Goal: Task Accomplishment & Management: Manage account settings

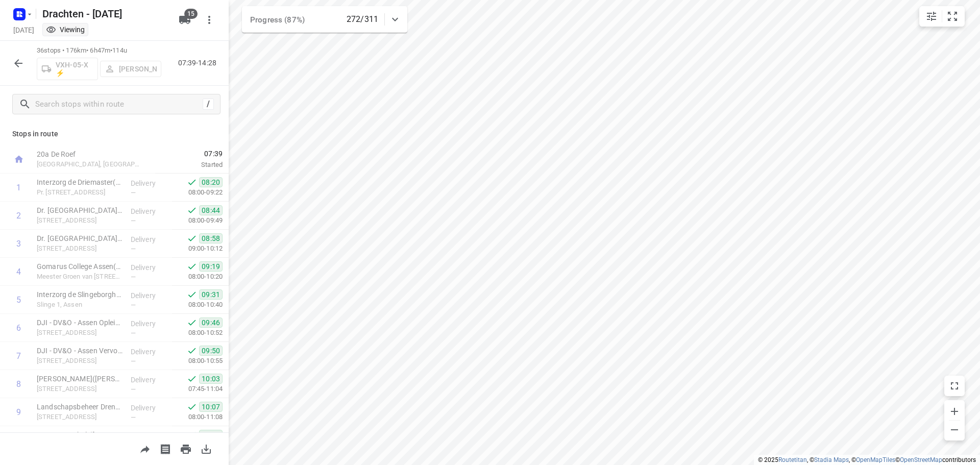
scroll to position [780, 0]
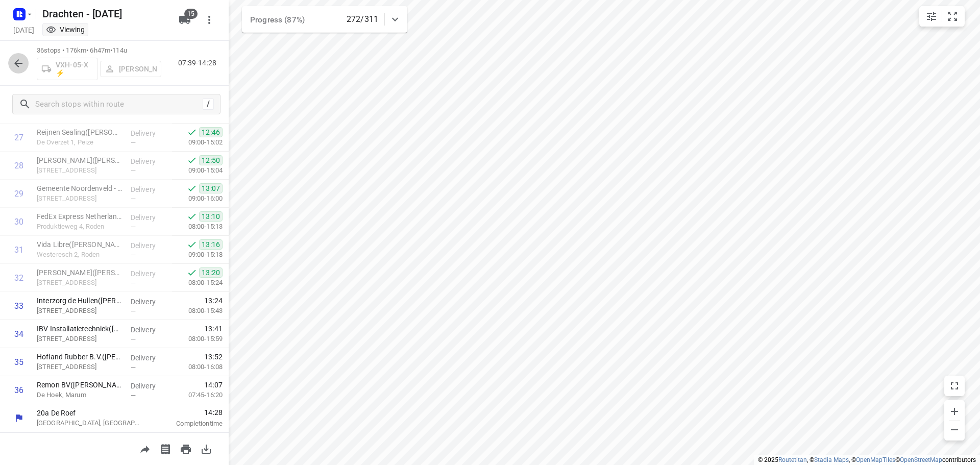
click at [22, 63] on icon "button" at bounding box center [18, 63] width 8 height 8
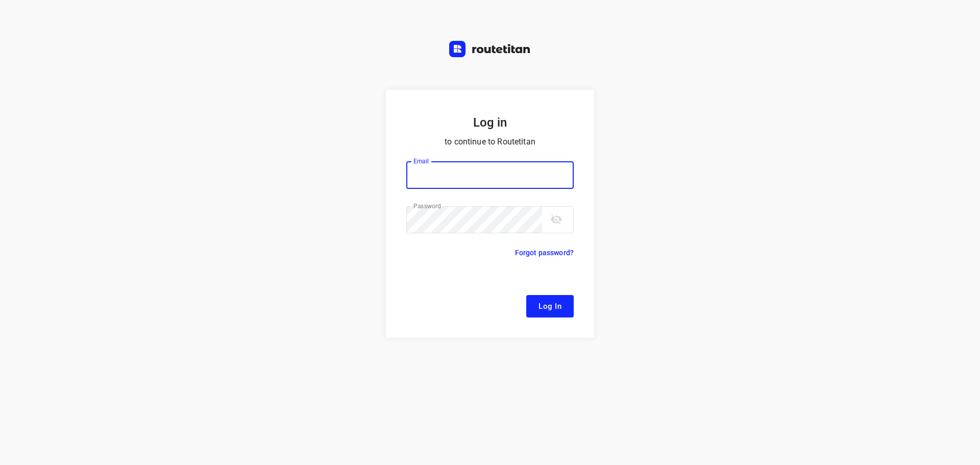
type input "[EMAIL_ADDRESS][DOMAIN_NAME]"
click at [560, 307] on span "Log In" at bounding box center [550, 306] width 23 height 13
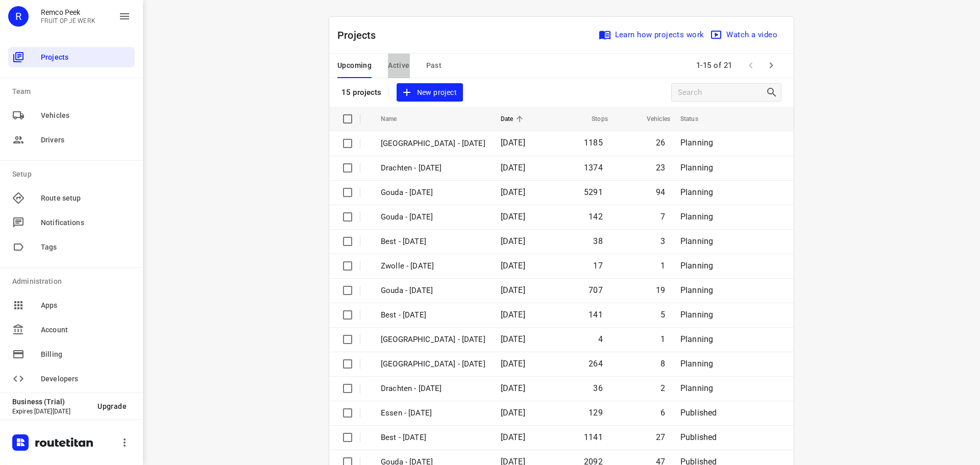
click at [389, 64] on span "Active" at bounding box center [398, 65] width 21 height 13
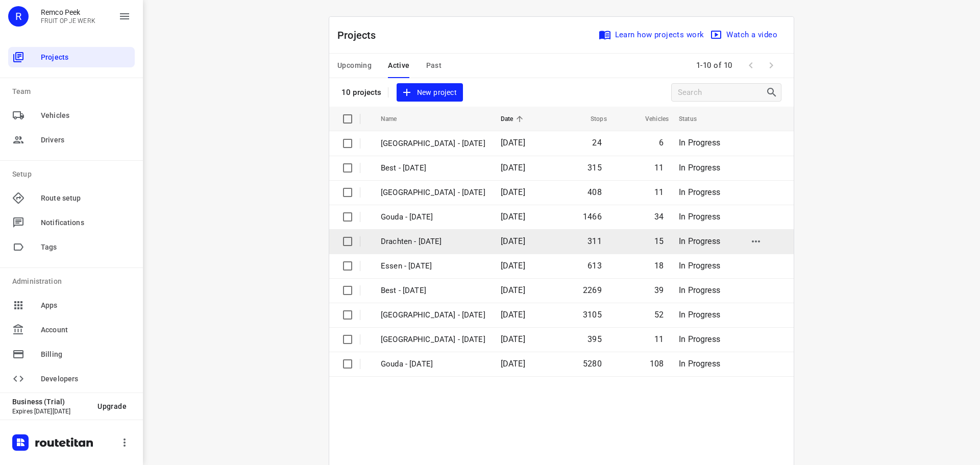
click at [418, 241] on p "Drachten - [DATE]" at bounding box center [433, 242] width 105 height 12
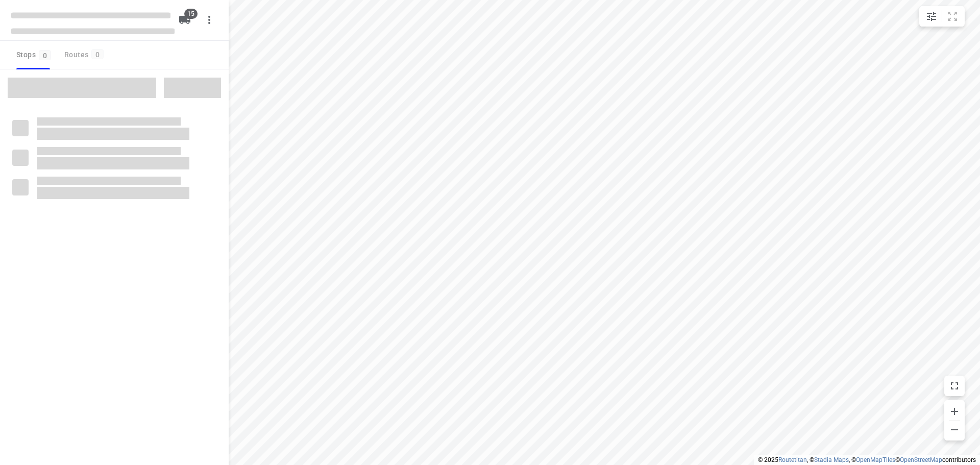
checkbox input "true"
